Goal: Information Seeking & Learning: Learn about a topic

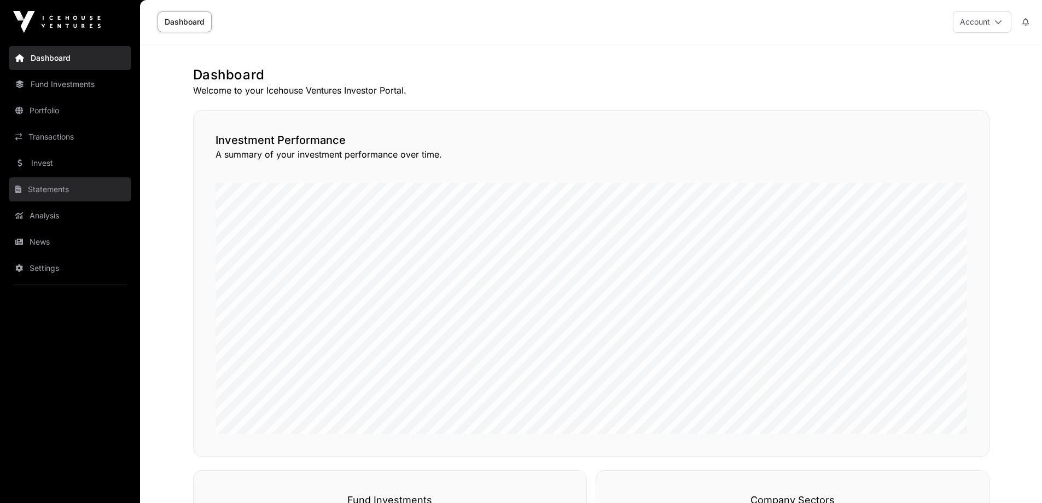
click at [65, 196] on link "Statements" at bounding box center [70, 189] width 123 height 24
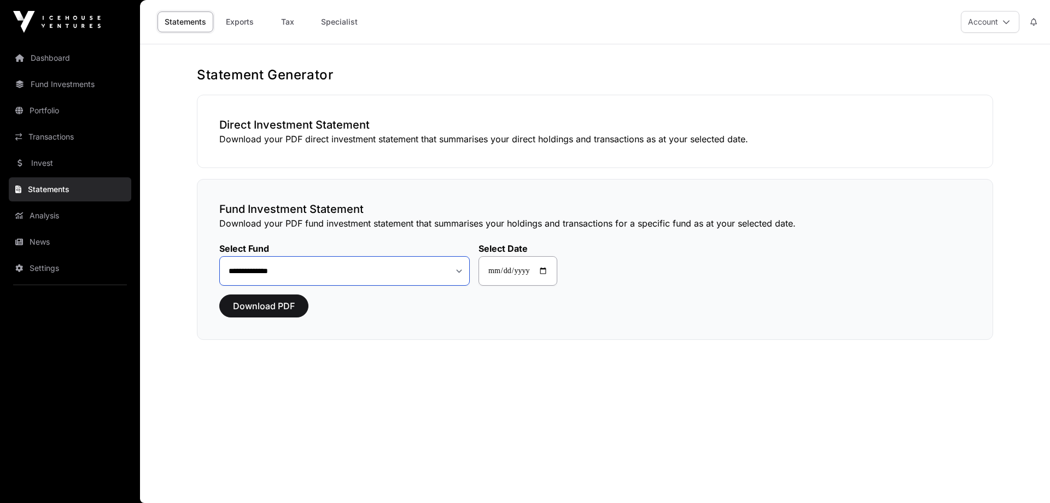
click at [319, 277] on select "**********" at bounding box center [344, 271] width 250 height 30
select select "**"
click at [219, 256] on select "**********" at bounding box center [344, 271] width 250 height 30
click at [247, 26] on link "Exports" at bounding box center [240, 21] width 44 height 21
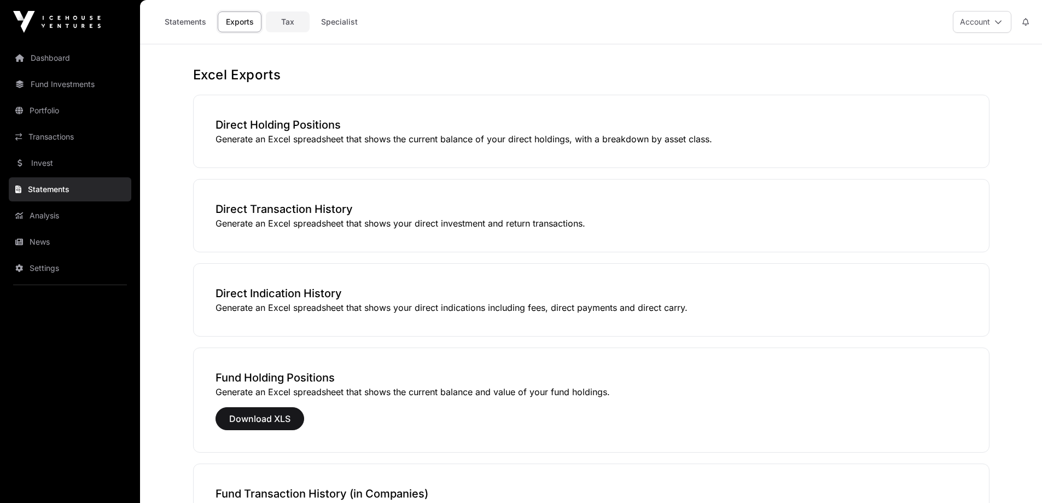
click at [275, 24] on link "Tax" at bounding box center [288, 21] width 44 height 21
select select
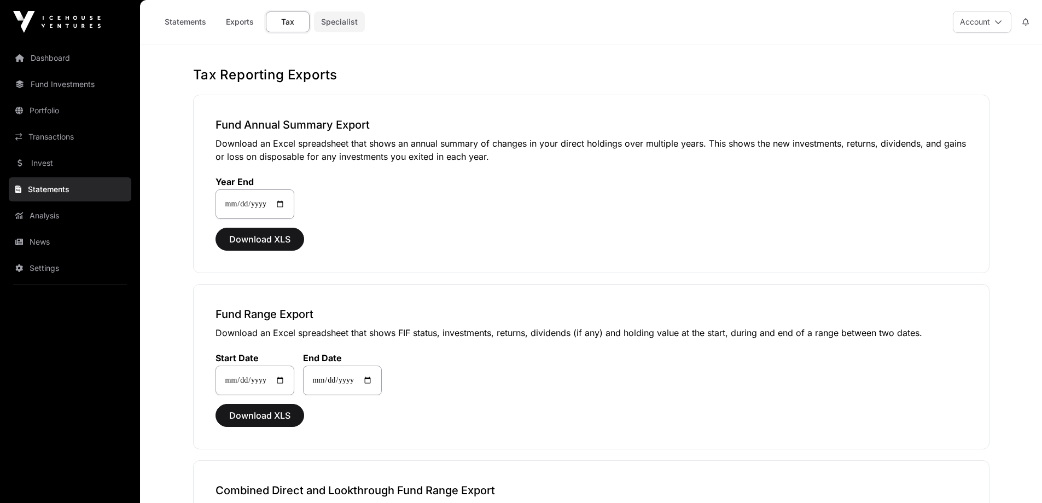
click at [334, 18] on link "Specialist" at bounding box center [339, 21] width 51 height 21
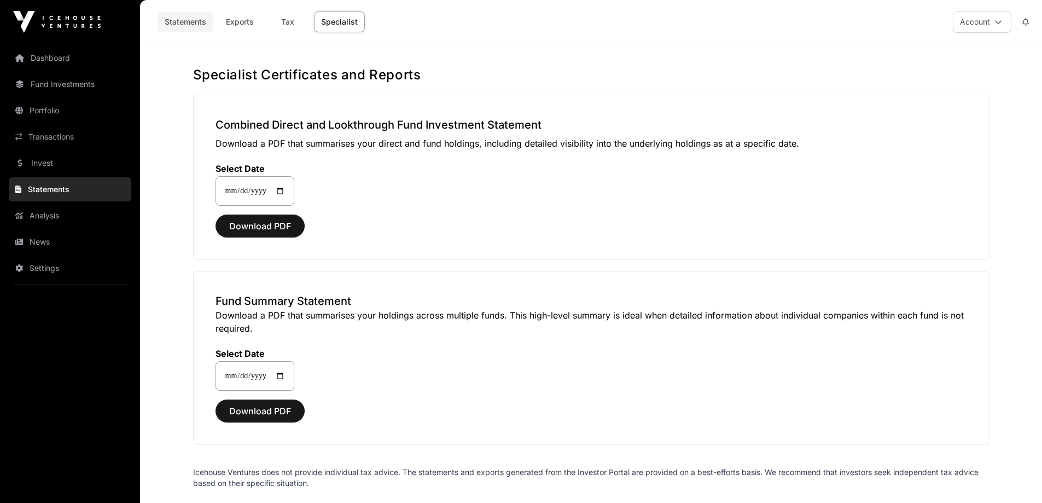
click at [174, 19] on link "Statements" at bounding box center [186, 21] width 56 height 21
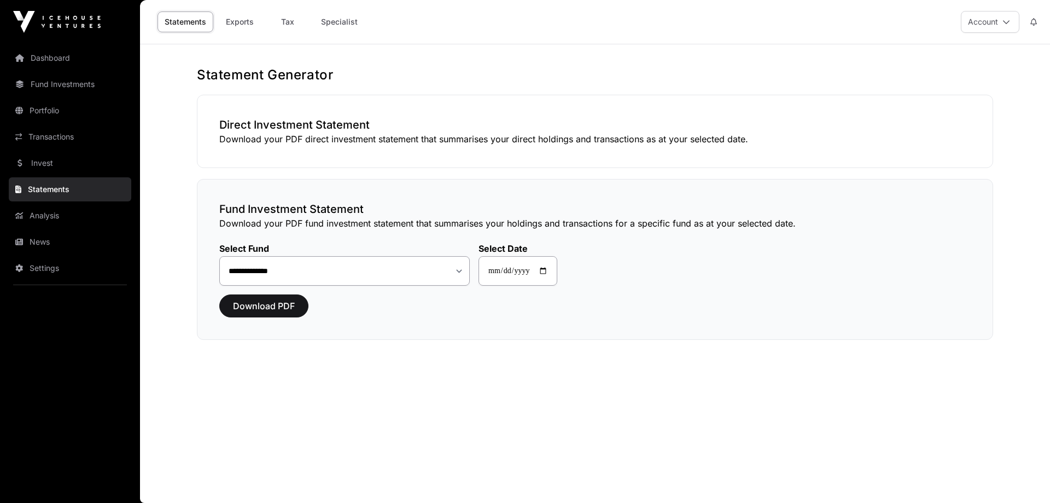
click at [287, 318] on div "**********" at bounding box center [595, 259] width 796 height 161
click at [292, 305] on span "Download PDF" at bounding box center [264, 305] width 62 height 13
click at [316, 128] on h3 "Direct Investment Statement" at bounding box center [594, 124] width 751 height 15
click at [51, 238] on link "News" at bounding box center [70, 242] width 123 height 24
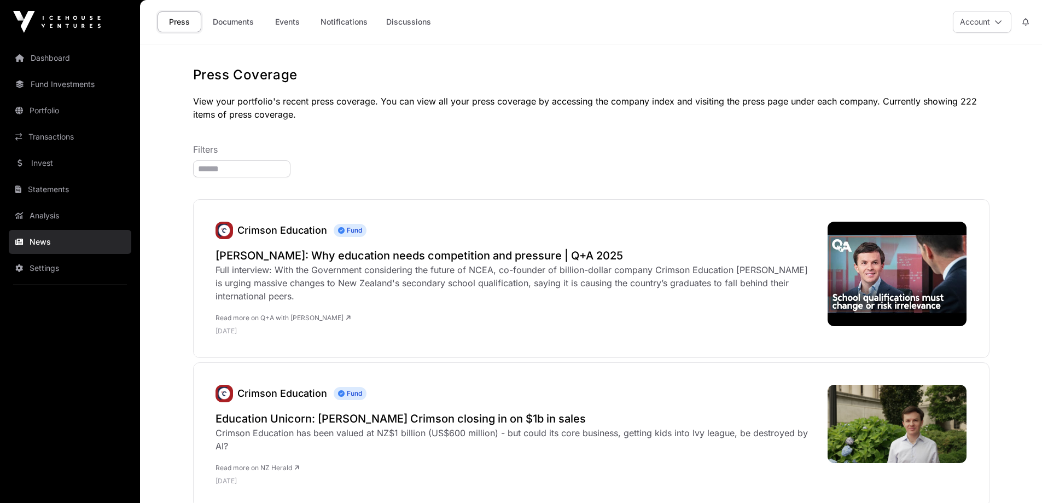
click at [41, 228] on nav "Dashboard Fund Investments Portfolio Transactions Invest Statements Analysis Ne…" at bounding box center [70, 269] width 140 height 450
click at [47, 215] on link "Analysis" at bounding box center [70, 215] width 123 height 24
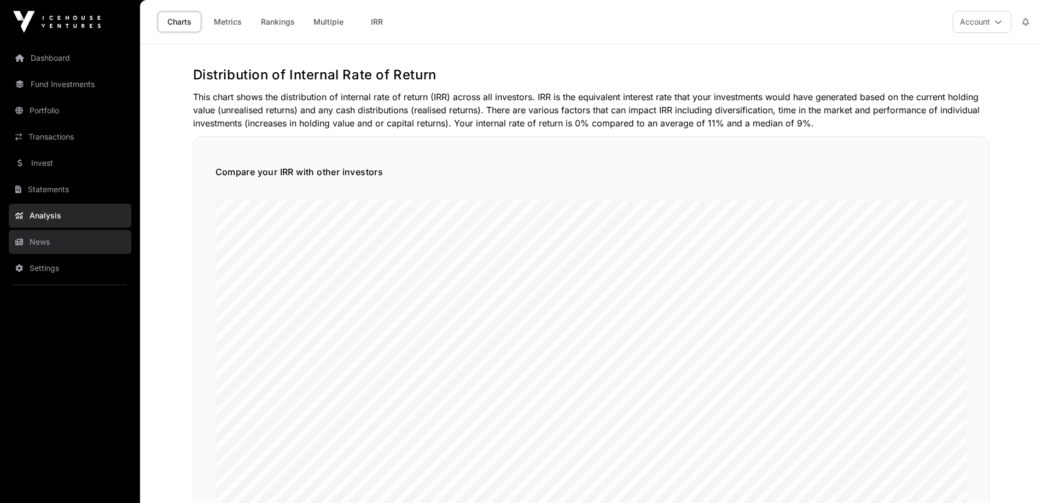
click at [46, 252] on link "News" at bounding box center [70, 242] width 123 height 24
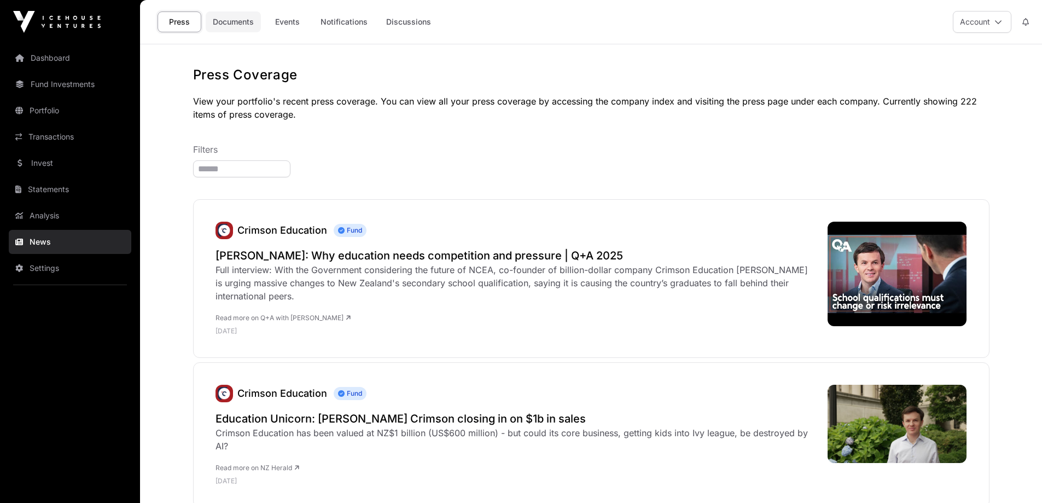
click at [219, 24] on link "Documents" at bounding box center [233, 21] width 55 height 21
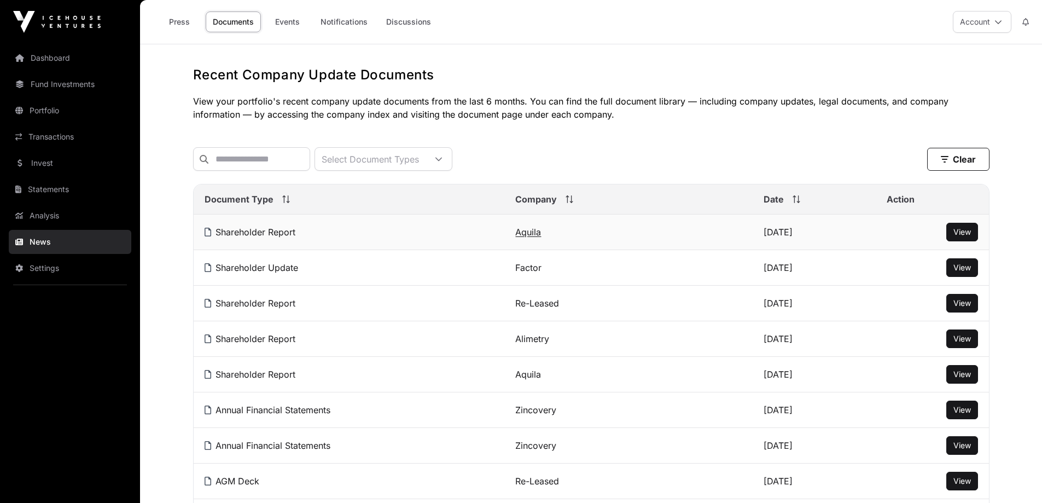
click at [524, 237] on link "Aquila" at bounding box center [528, 231] width 26 height 11
click at [525, 237] on link "Aquila" at bounding box center [528, 231] width 26 height 11
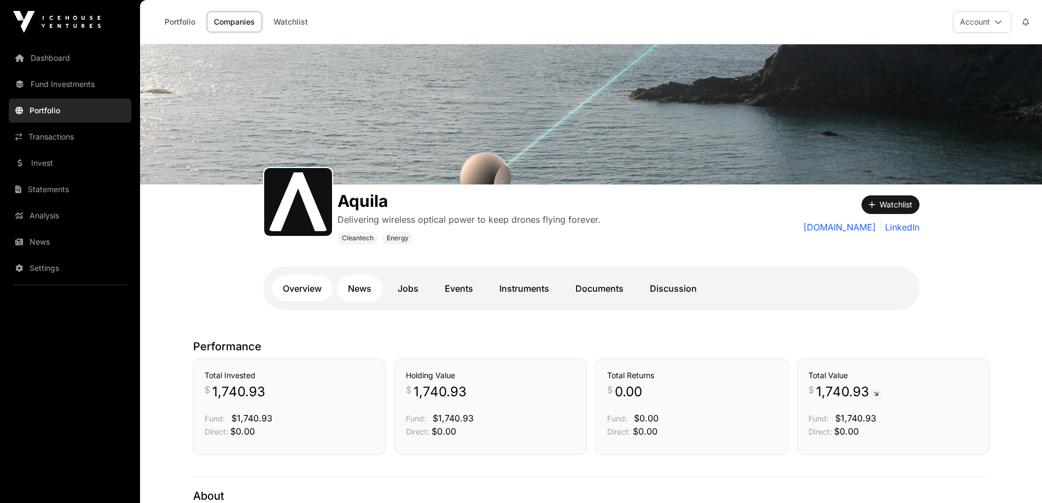
click at [362, 294] on link "News" at bounding box center [359, 288] width 45 height 26
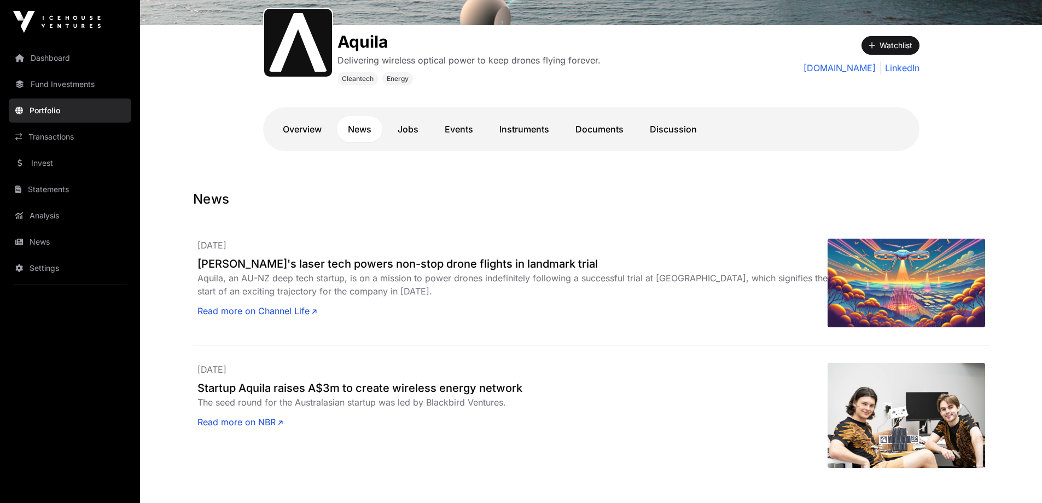
scroll to position [164, 0]
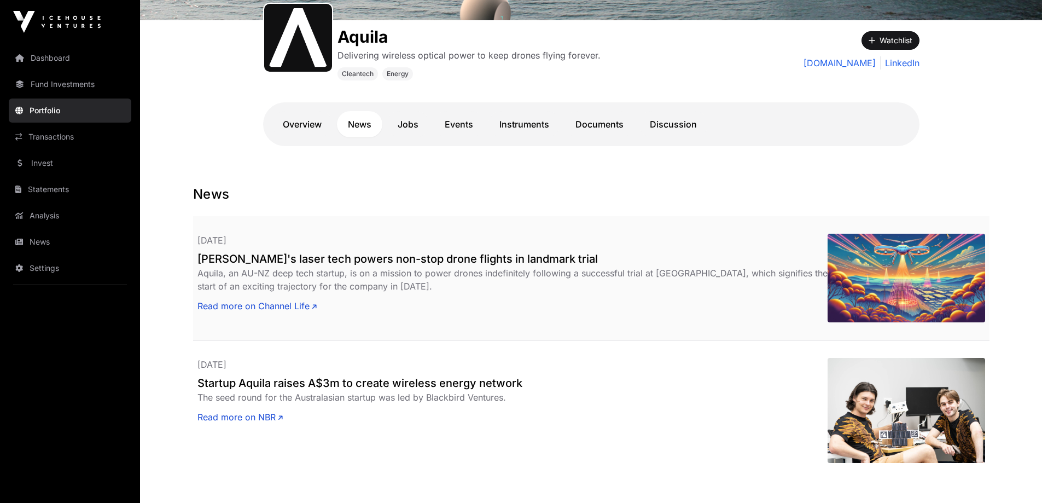
drag, startPoint x: 280, startPoint y: 277, endPoint x: 473, endPoint y: 287, distance: 193.3
click at [473, 287] on div "Aquila, an AU-NZ deep tech startup, is on a mission to power drones indefinitel…" at bounding box center [512, 279] width 630 height 26
click at [432, 161] on div "Aquila Delivering wireless optical power to keep drones flying forever. Cleante…" at bounding box center [591, 91] width 700 height 143
